Goal: Task Accomplishment & Management: Manage account settings

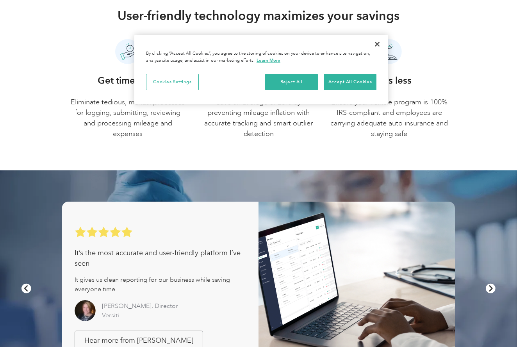
scroll to position [445, 0]
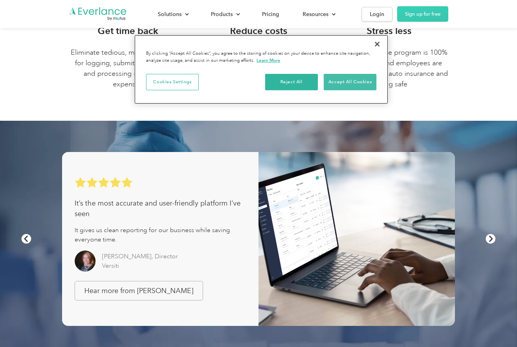
click at [357, 83] on button "Accept All Cookies" at bounding box center [350, 82] width 53 height 16
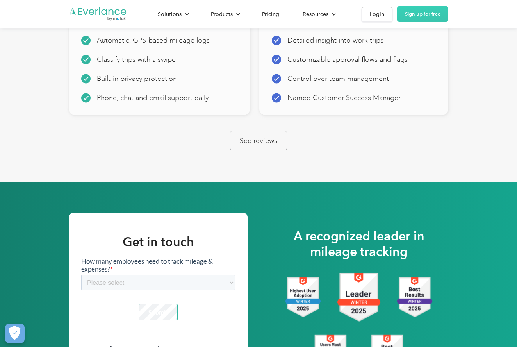
scroll to position [953, 0]
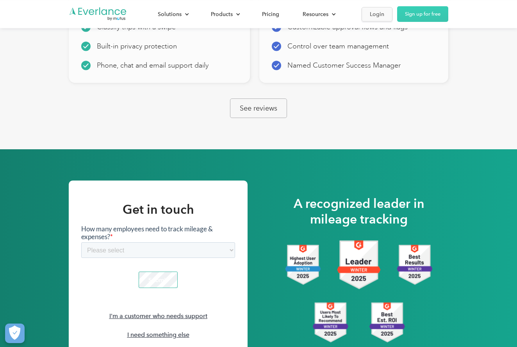
click at [385, 10] on link "Login" at bounding box center [377, 14] width 31 height 14
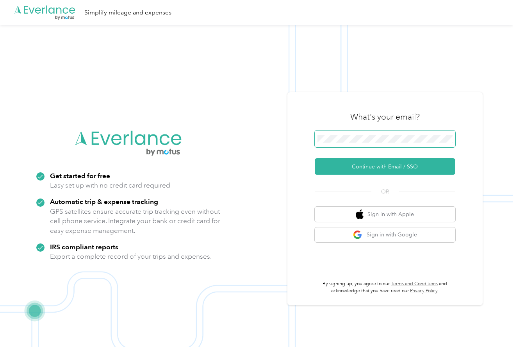
click at [403, 145] on span at bounding box center [385, 138] width 141 height 17
click at [388, 166] on button "Continue with Email / SSO" at bounding box center [385, 166] width 141 height 16
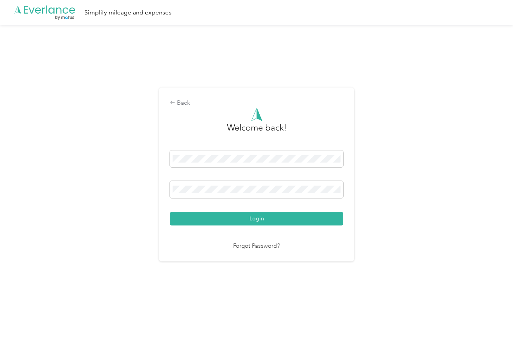
click at [259, 218] on button "Login" at bounding box center [256, 219] width 173 height 14
